Goal: Task Accomplishment & Management: Manage account settings

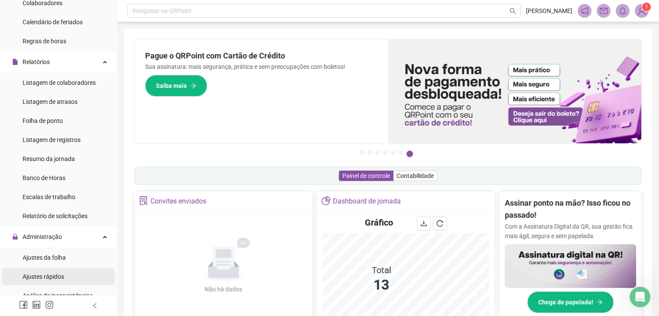
scroll to position [173, 0]
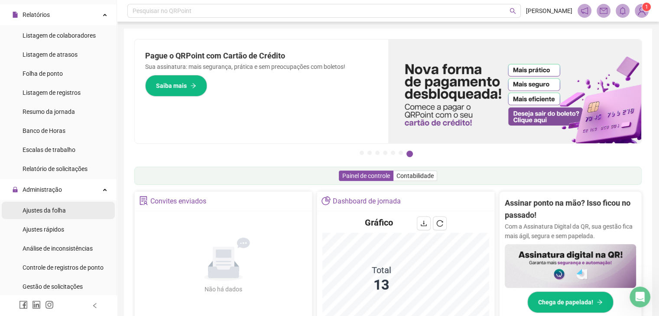
click at [52, 211] on span "Ajustes da folha" at bounding box center [44, 210] width 43 height 7
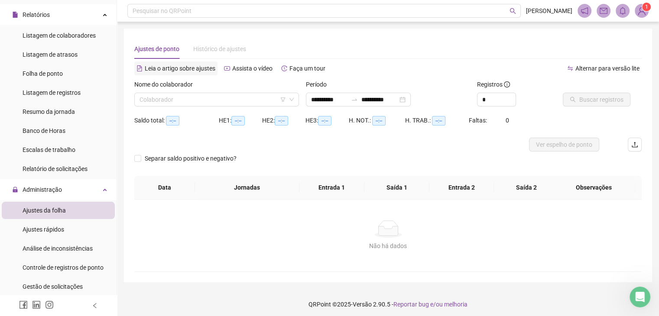
type input "**********"
click at [184, 98] on input "search" at bounding box center [213, 99] width 147 height 13
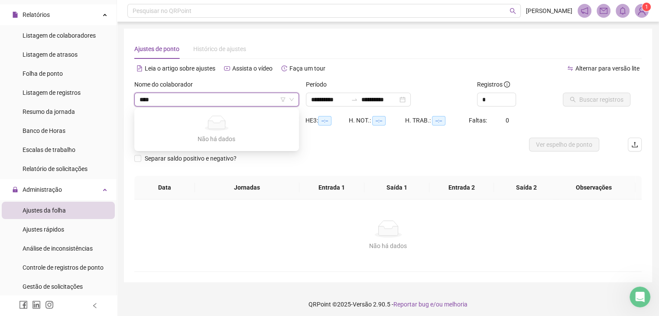
type input "***"
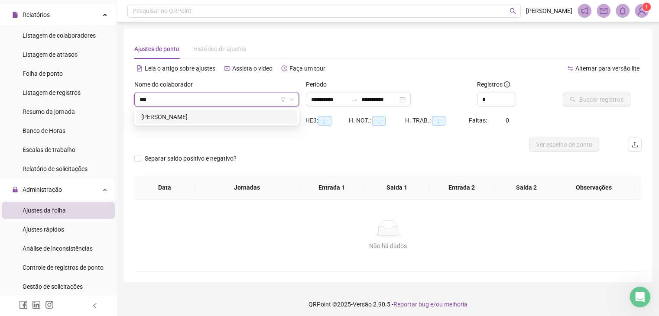
click at [198, 118] on div "[PERSON_NAME]" at bounding box center [216, 117] width 151 height 10
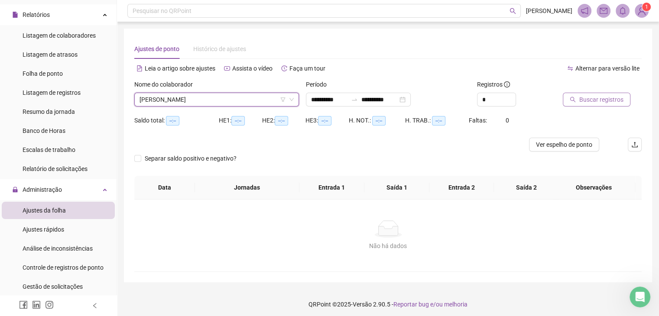
click at [596, 102] on span "Buscar registros" at bounding box center [602, 100] width 44 height 10
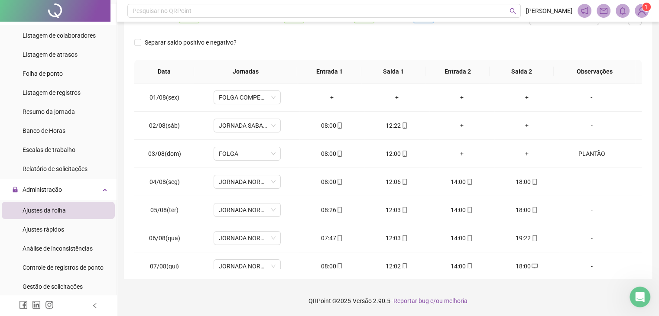
scroll to position [260, 0]
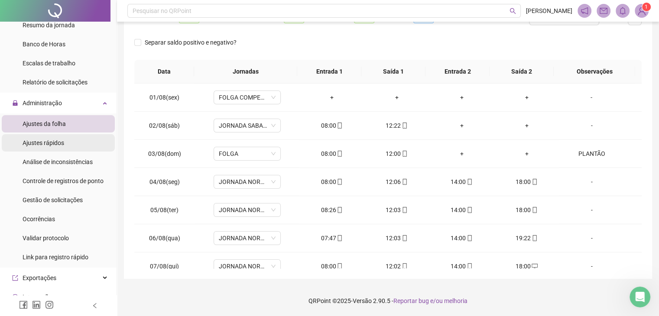
click at [64, 147] on li "Ajustes rápidos" at bounding box center [58, 142] width 113 height 17
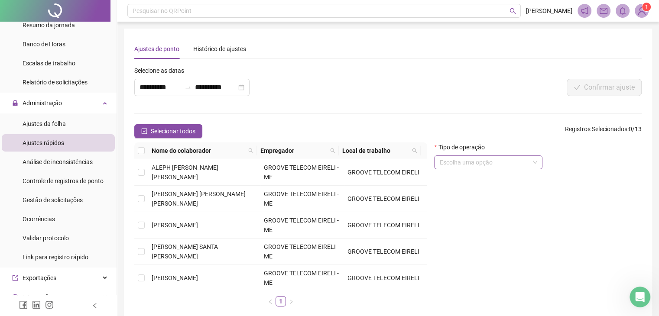
click at [453, 159] on input "search" at bounding box center [485, 162] width 90 height 13
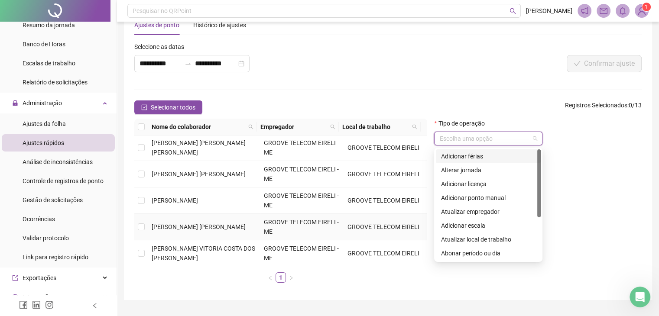
scroll to position [45, 0]
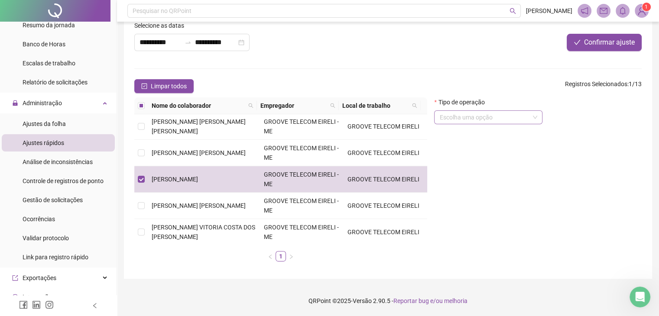
click at [494, 117] on input "search" at bounding box center [485, 117] width 90 height 13
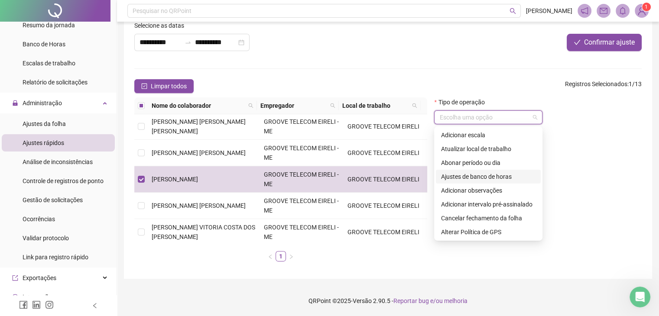
click at [471, 177] on div "Ajustes de banco de horas" at bounding box center [488, 177] width 94 height 10
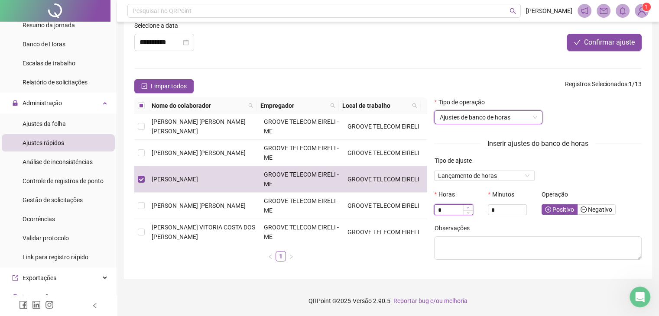
click at [467, 208] on icon "up" at bounding box center [468, 207] width 3 height 3
type input "*"
click at [467, 208] on icon "up" at bounding box center [468, 207] width 3 height 3
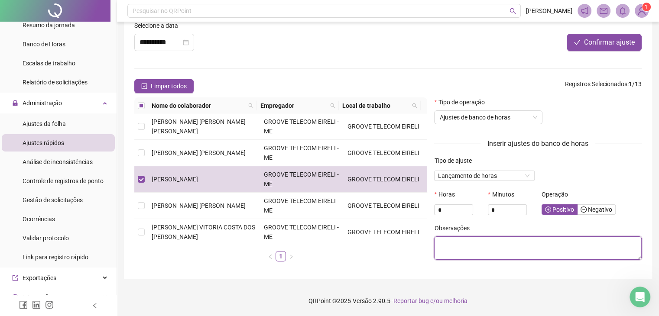
click at [468, 248] on textarea at bounding box center [538, 248] width 208 height 23
click at [495, 244] on textarea "**********" at bounding box center [538, 248] width 208 height 23
type textarea "**********"
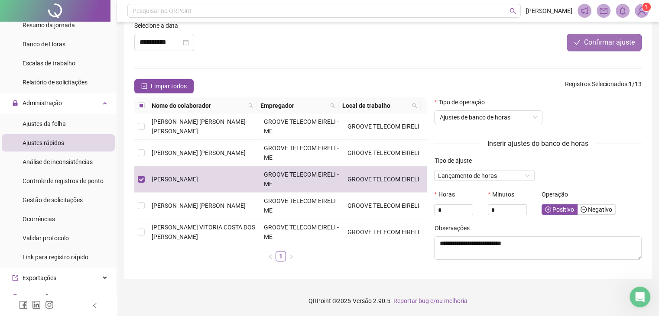
click at [603, 40] on span "Confirmar ajuste" at bounding box center [609, 42] width 51 height 10
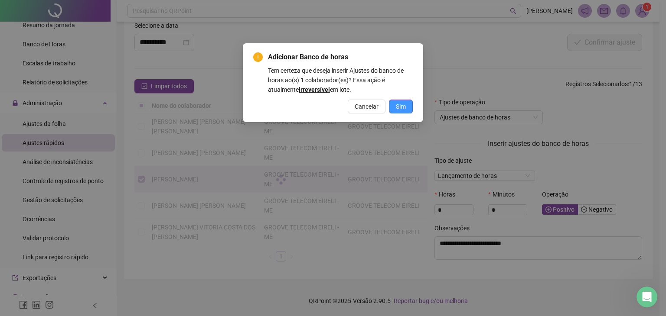
click at [406, 105] on button "Sim" at bounding box center [401, 107] width 24 height 14
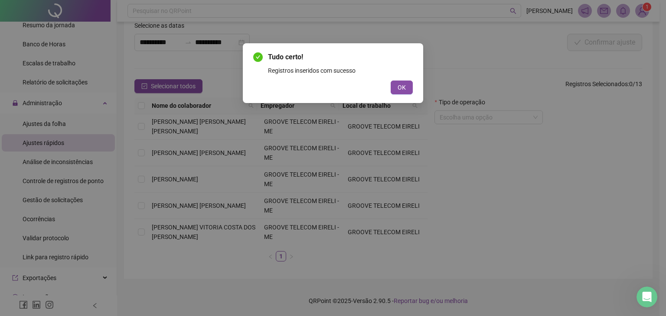
click at [396, 85] on button "OK" at bounding box center [402, 88] width 22 height 14
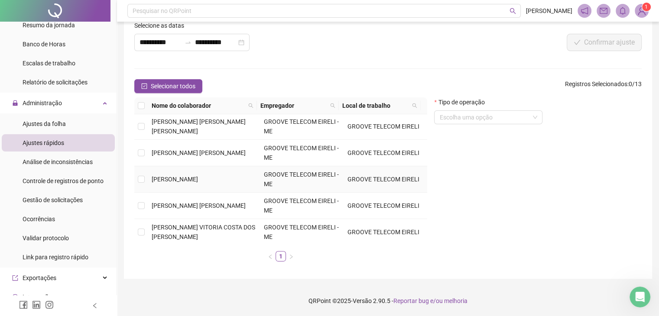
scroll to position [126, 0]
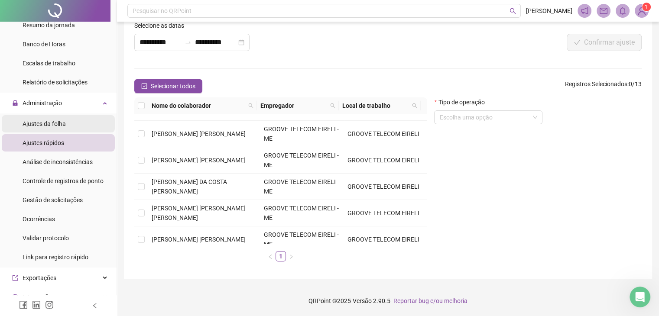
click at [64, 130] on div "Ajustes da folha" at bounding box center [44, 123] width 43 height 17
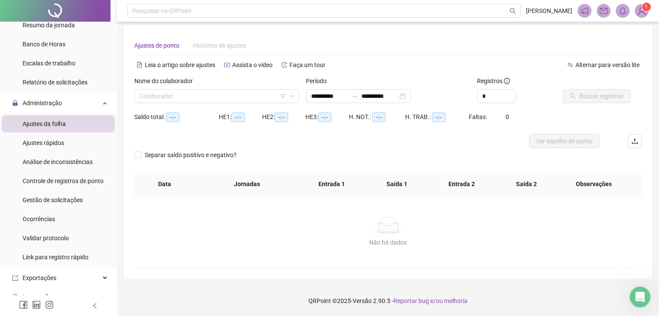
scroll to position [3, 0]
type input "**********"
click at [211, 98] on input "search" at bounding box center [213, 96] width 147 height 13
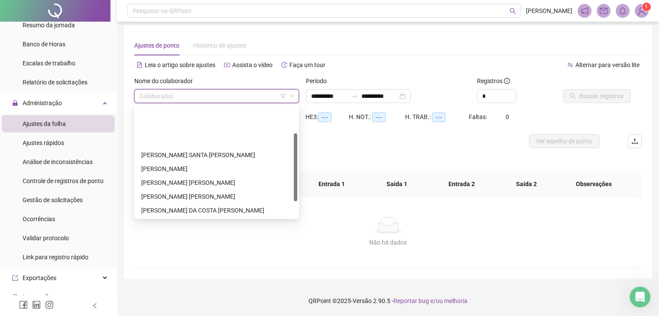
scroll to position [69, 0]
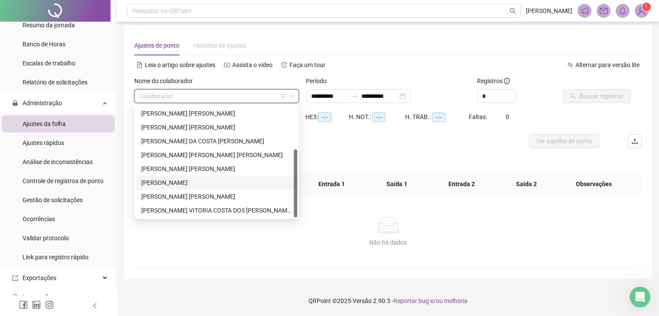
click at [176, 181] on div "[PERSON_NAME]" at bounding box center [216, 183] width 151 height 10
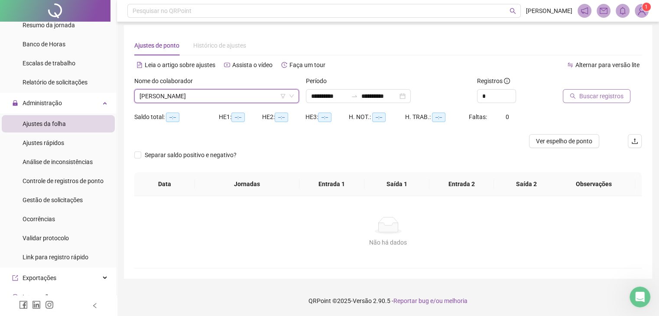
click at [590, 99] on span "Buscar registros" at bounding box center [602, 96] width 44 height 10
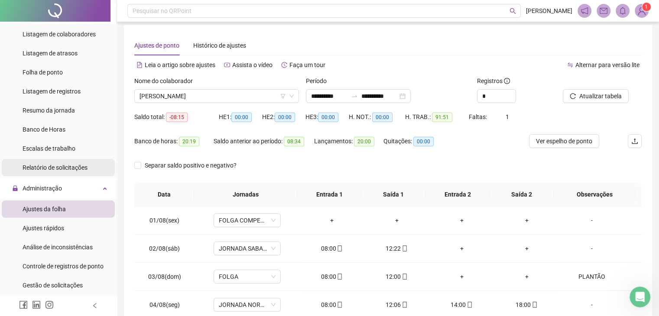
scroll to position [173, 0]
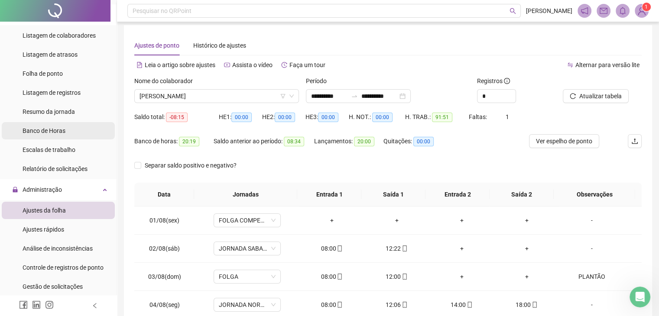
click at [69, 130] on li "Banco de Horas" at bounding box center [58, 130] width 113 height 17
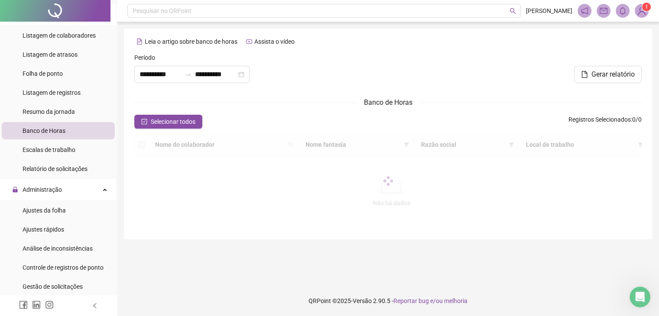
type input "**********"
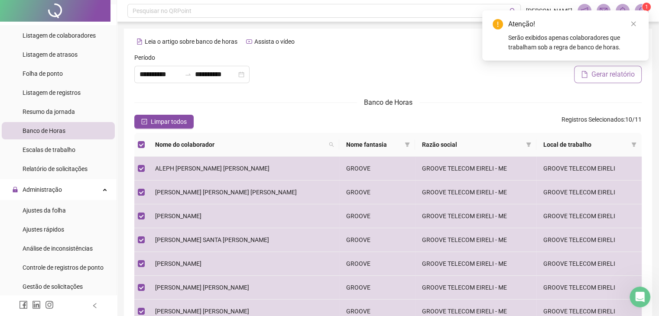
click at [609, 73] on span "Gerar relatório" at bounding box center [613, 74] width 43 height 10
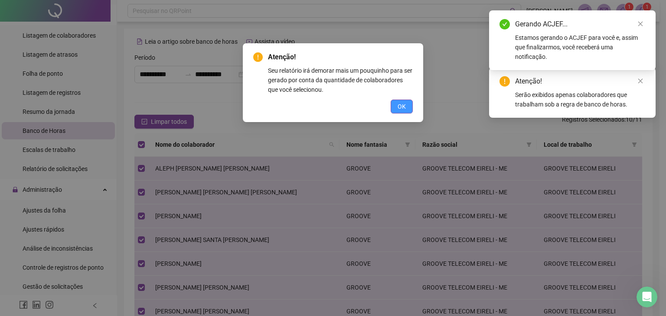
click at [405, 106] on span "OK" at bounding box center [401, 107] width 8 height 10
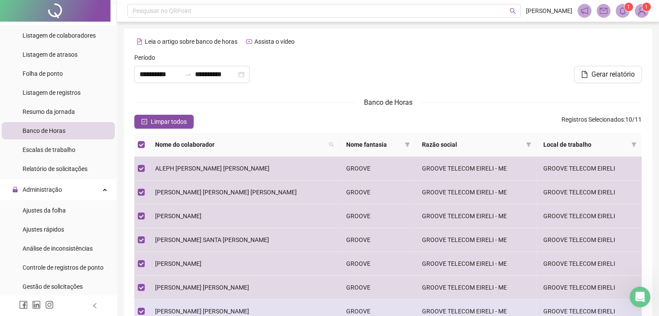
scroll to position [153, 0]
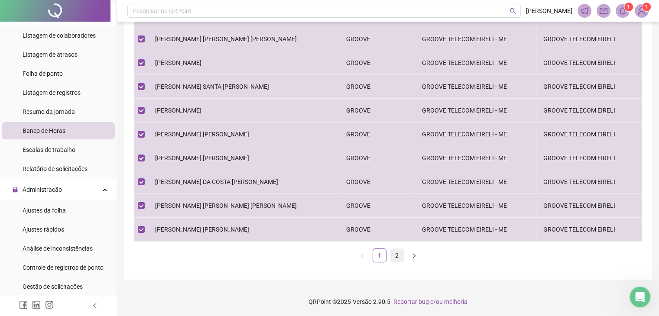
click at [400, 250] on link "2" at bounding box center [397, 255] width 13 height 13
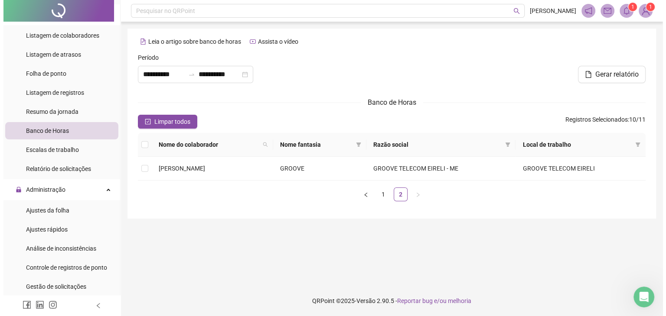
scroll to position [0, 0]
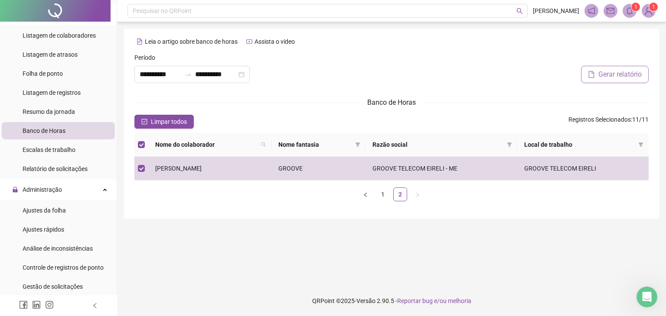
click at [626, 75] on span "Gerar relatório" at bounding box center [619, 74] width 43 height 10
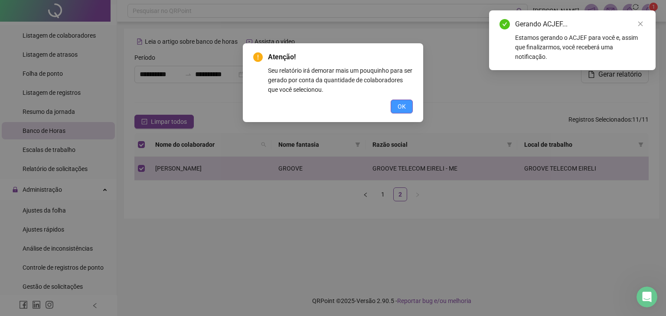
click at [391, 105] on div "OK" at bounding box center [333, 107] width 160 height 14
click at [398, 106] on span "OK" at bounding box center [401, 107] width 8 height 10
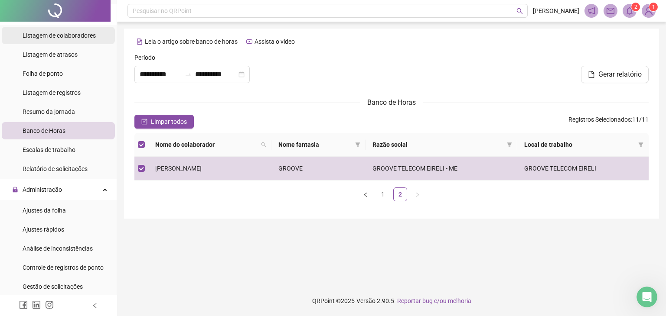
click at [84, 29] on div "Listagem de colaboradores" at bounding box center [59, 35] width 73 height 17
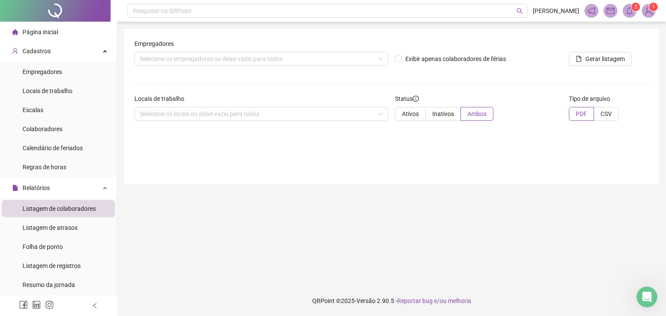
click at [61, 29] on li "Página inicial" at bounding box center [58, 31] width 113 height 17
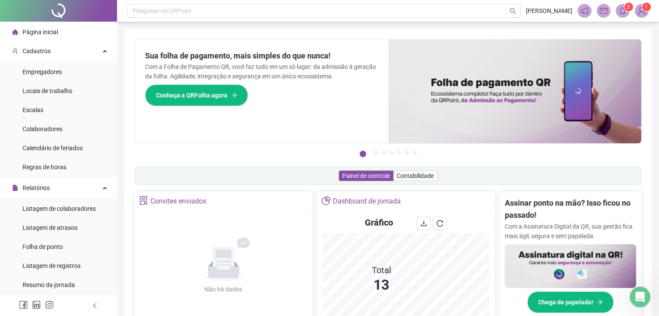
scroll to position [130, 0]
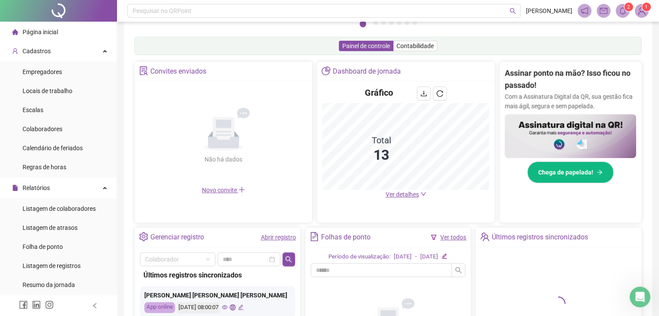
click at [406, 193] on span "Ver detalhes" at bounding box center [402, 194] width 33 height 7
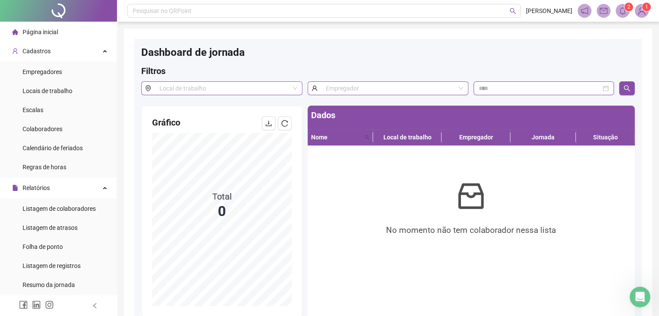
drag, startPoint x: 61, startPoint y: 35, endPoint x: 61, endPoint y: 30, distance: 4.8
click at [61, 33] on li "Página inicial" at bounding box center [58, 31] width 113 height 17
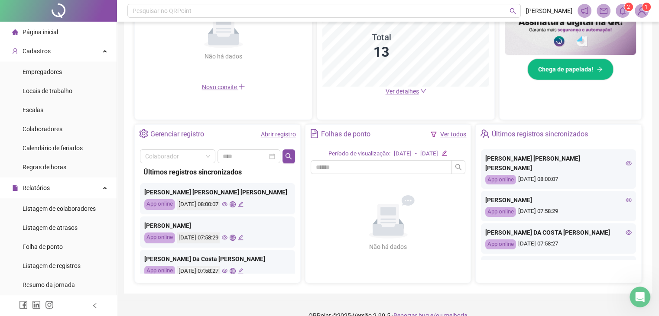
scroll to position [30, 0]
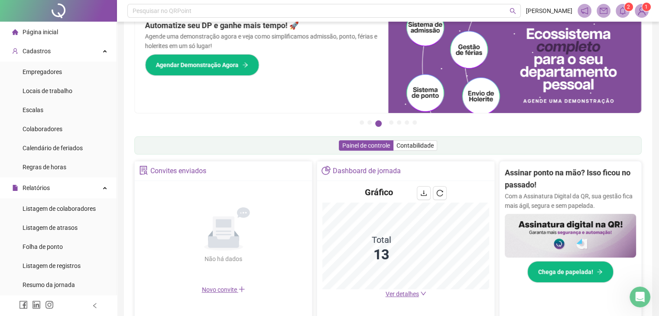
click at [404, 291] on span "Ver detalhes" at bounding box center [402, 294] width 33 height 7
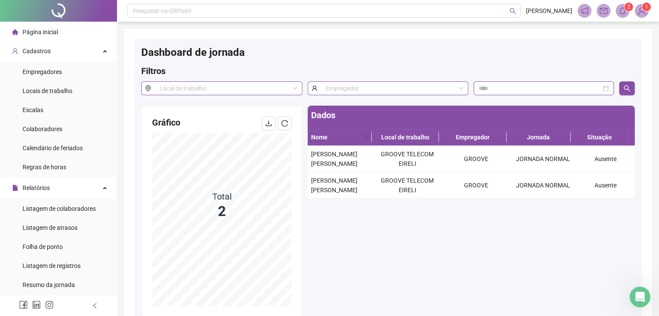
click at [71, 32] on li "Página inicial" at bounding box center [58, 31] width 113 height 17
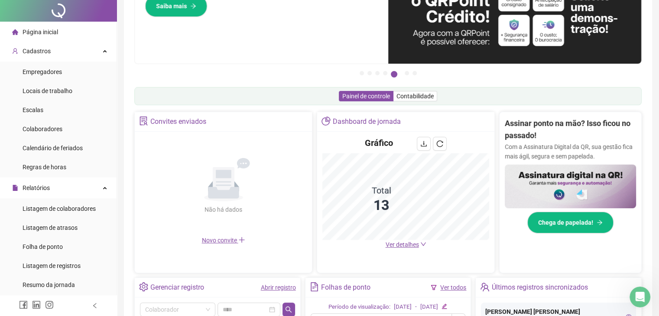
scroll to position [173, 0]
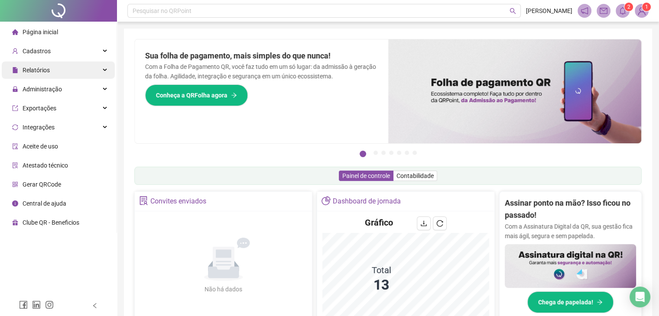
click at [50, 65] on div "Relatórios" at bounding box center [58, 70] width 113 height 17
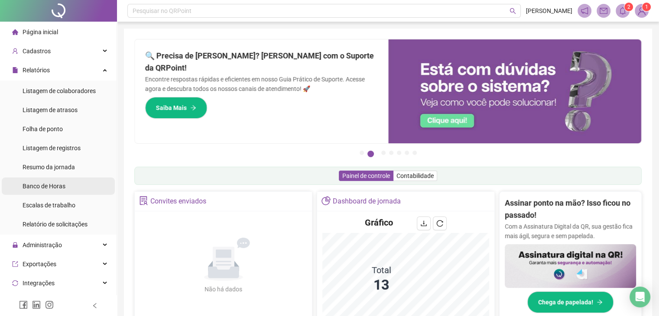
click at [55, 188] on span "Banco de Horas" at bounding box center [44, 186] width 43 height 7
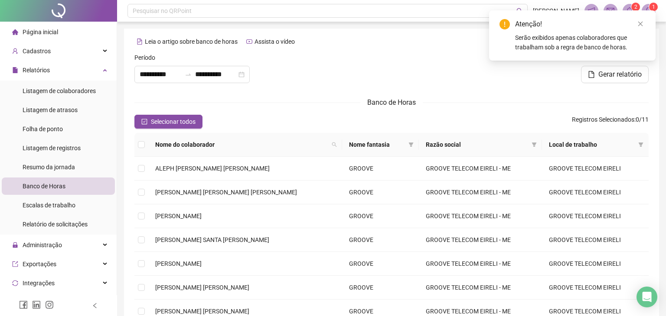
type input "**********"
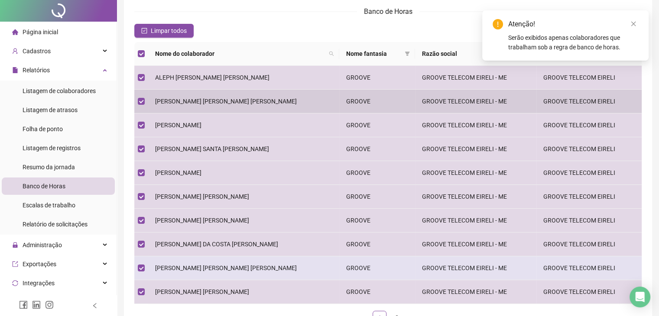
scroll to position [153, 0]
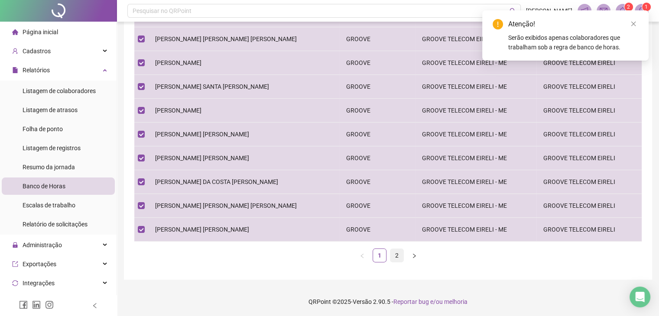
click at [397, 254] on link "2" at bounding box center [397, 255] width 13 height 13
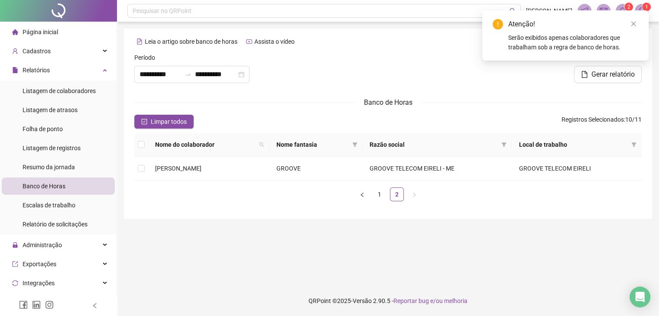
scroll to position [0, 0]
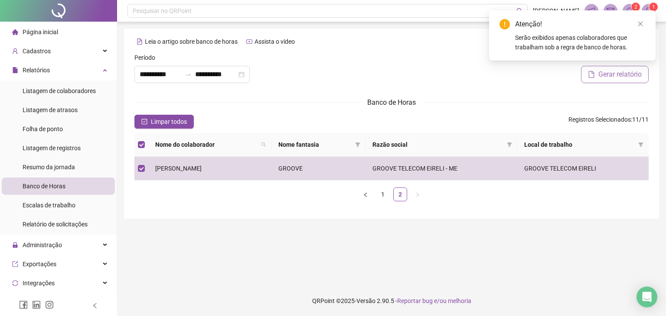
click at [609, 76] on span "Gerar relatório" at bounding box center [619, 74] width 43 height 10
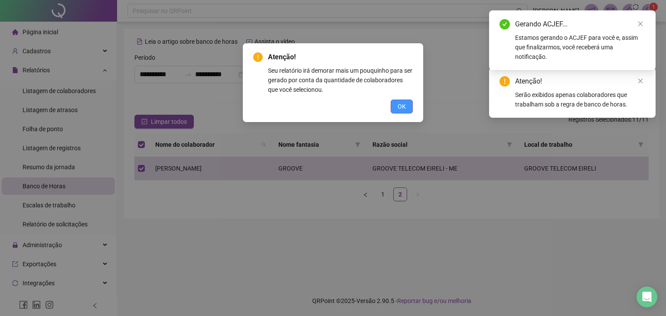
click at [400, 104] on span "OK" at bounding box center [401, 107] width 8 height 10
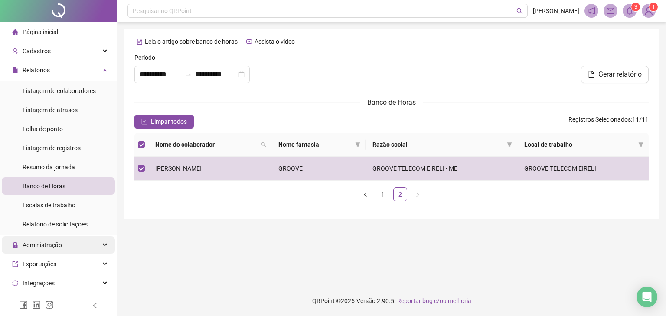
click at [36, 248] on span "Administração" at bounding box center [42, 245] width 39 height 7
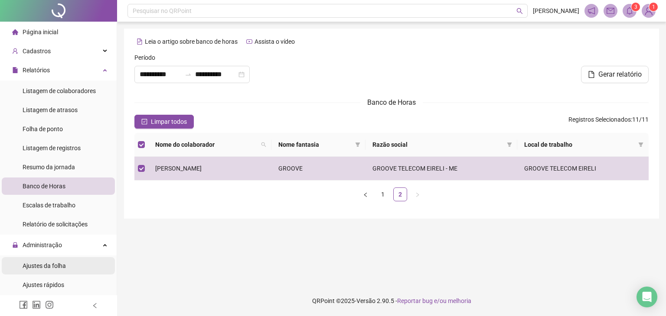
click at [41, 264] on span "Ajustes da folha" at bounding box center [44, 266] width 43 height 7
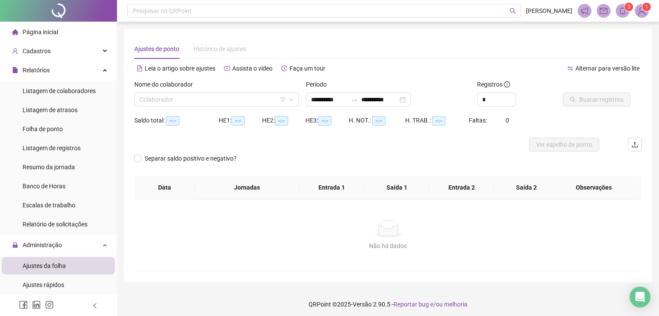
type input "**********"
click at [174, 106] on input "search" at bounding box center [213, 99] width 147 height 13
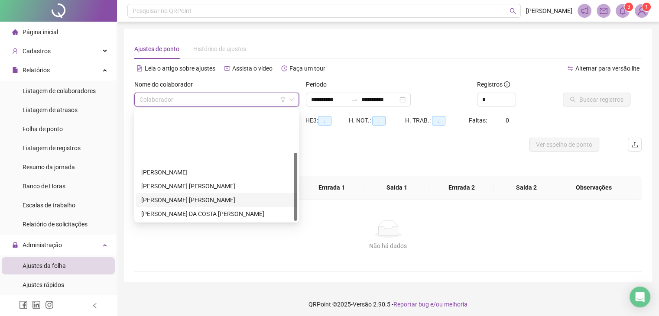
scroll to position [69, 0]
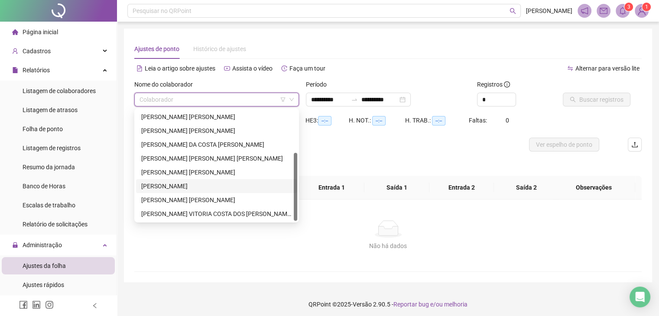
drag, startPoint x: 174, startPoint y: 188, endPoint x: 212, endPoint y: 168, distance: 42.5
click at [175, 186] on div "[PERSON_NAME]" at bounding box center [216, 187] width 151 height 10
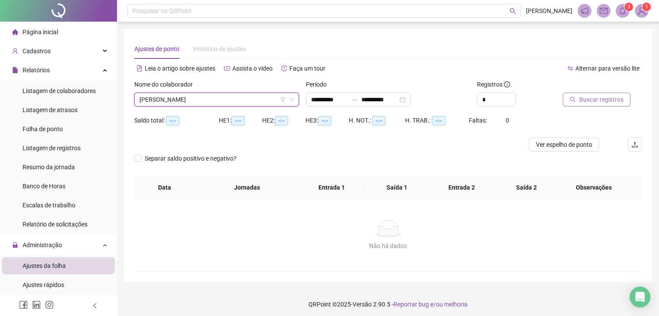
click at [590, 98] on span "Buscar registros" at bounding box center [602, 100] width 44 height 10
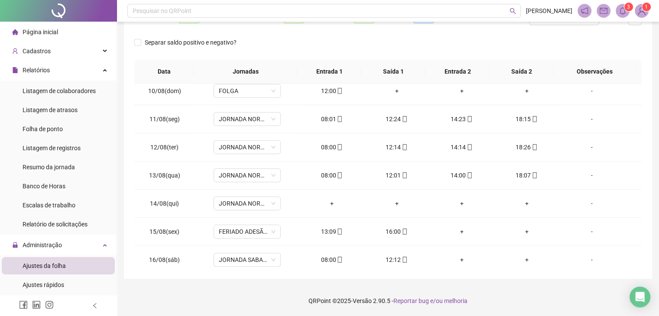
scroll to position [259, 0]
click at [244, 203] on span "JORNADA NORMAL" at bounding box center [247, 205] width 57 height 13
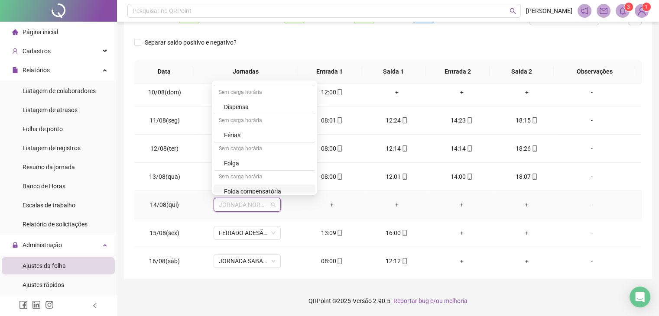
scroll to position [217, 0]
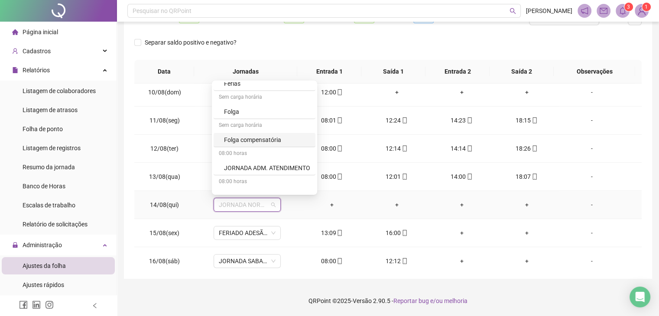
click at [262, 137] on div "Folga compensatória" at bounding box center [267, 140] width 86 height 10
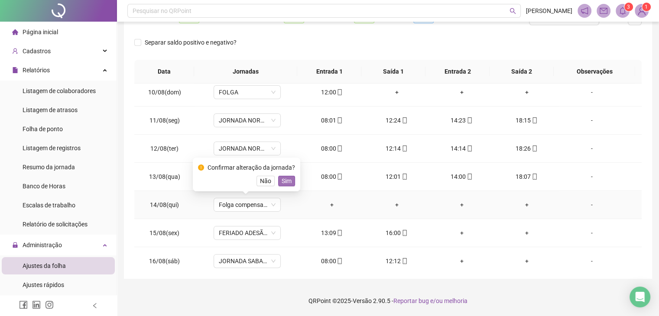
click at [284, 179] on span "Sim" at bounding box center [287, 181] width 10 height 10
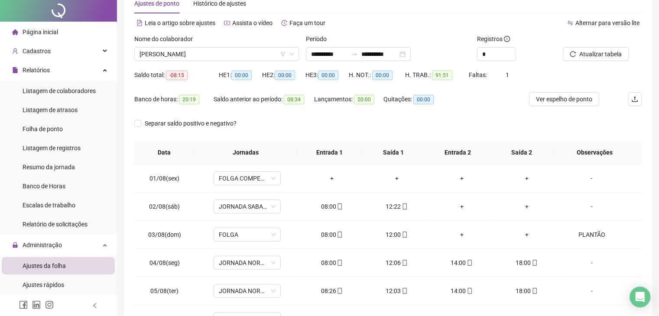
scroll to position [0, 0]
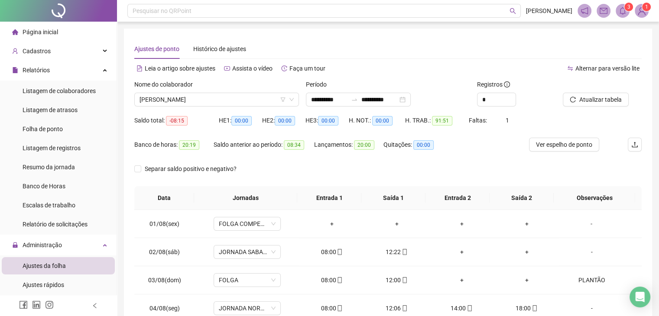
click at [582, 92] on div at bounding box center [591, 86] width 57 height 13
click at [583, 95] on span "Atualizar tabela" at bounding box center [601, 100] width 42 height 10
click at [590, 104] on span "Atualizar tabela" at bounding box center [601, 100] width 42 height 10
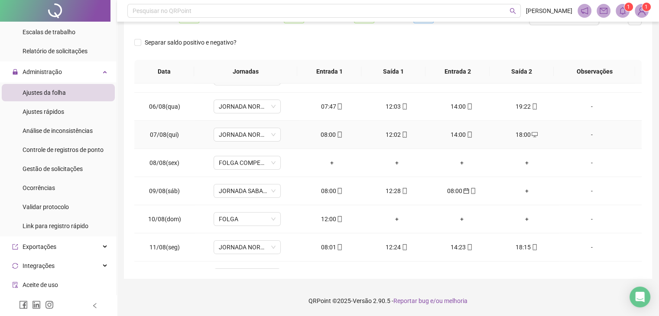
scroll to position [147, 0]
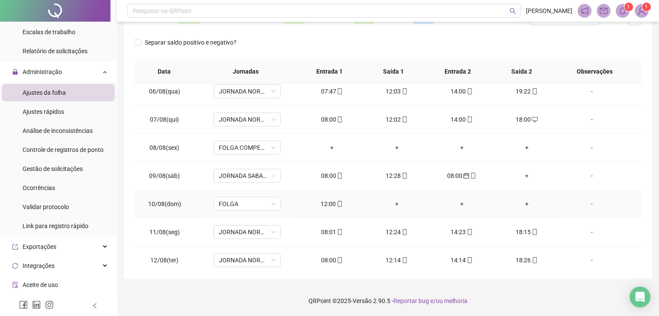
click at [586, 203] on div "-" at bounding box center [591, 204] width 51 height 10
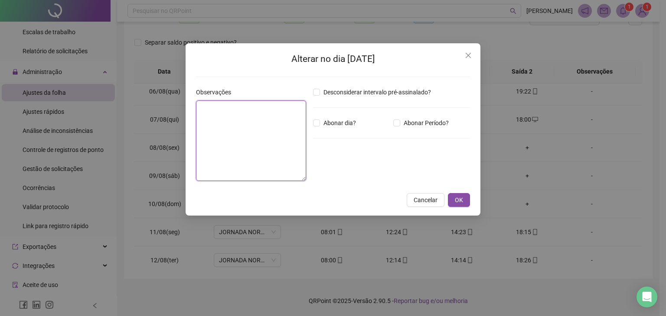
click at [251, 116] on textarea at bounding box center [251, 141] width 110 height 81
type textarea "*******"
click at [465, 202] on button "OK" at bounding box center [459, 200] width 22 height 14
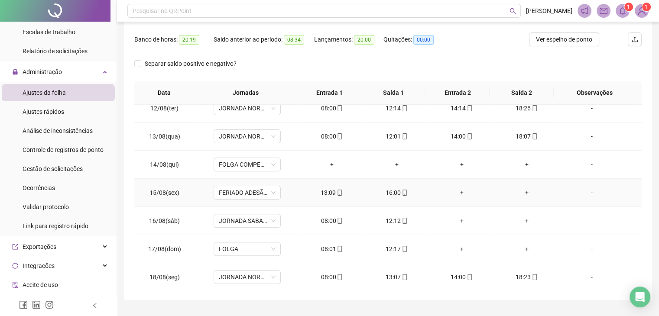
scroll to position [127, 0]
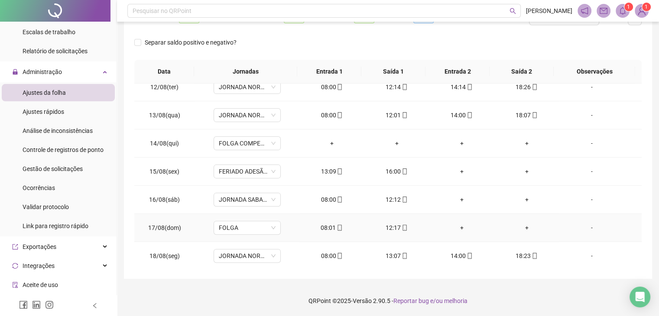
click at [586, 227] on div "-" at bounding box center [591, 228] width 51 height 10
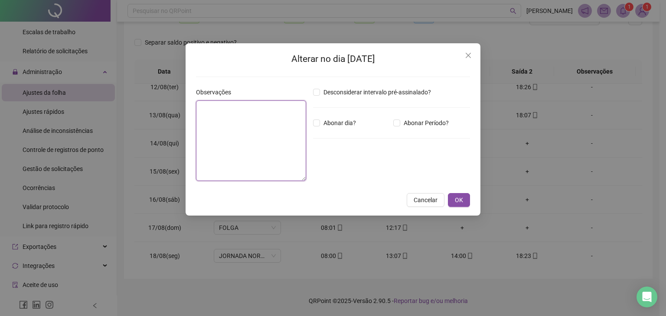
click at [277, 124] on textarea at bounding box center [251, 141] width 110 height 81
type textarea "*******"
click at [460, 199] on span "OK" at bounding box center [459, 200] width 8 height 10
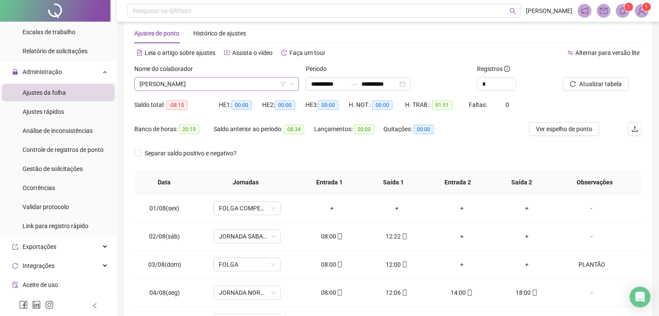
scroll to position [0, 0]
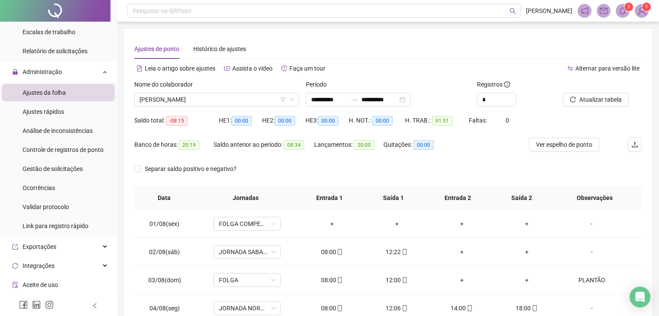
click at [588, 111] on div "Atualizar tabela" at bounding box center [603, 97] width 86 height 34
click at [591, 99] on span "Atualizar tabela" at bounding box center [601, 100] width 42 height 10
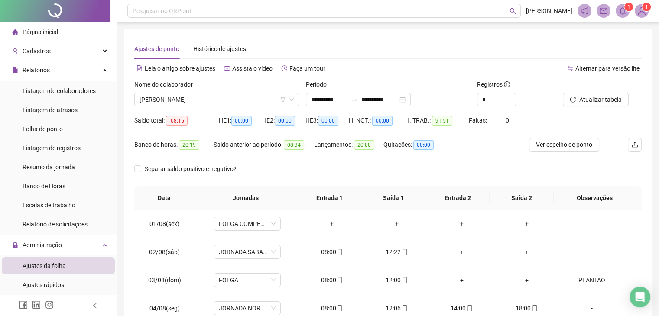
click at [52, 32] on span "Página inicial" at bounding box center [41, 32] width 36 height 7
